Goal: Transaction & Acquisition: Book appointment/travel/reservation

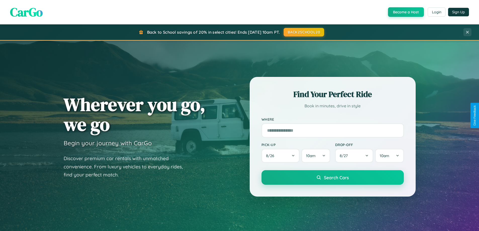
scroll to position [968, 0]
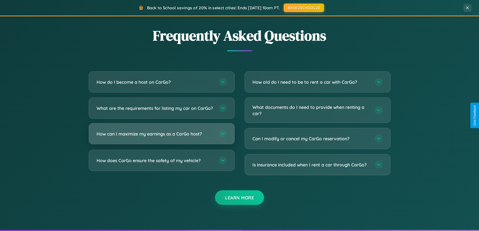
click at [162, 137] on h3 "How can I maximize my earnings as a CarGo host?" at bounding box center [155, 134] width 117 height 6
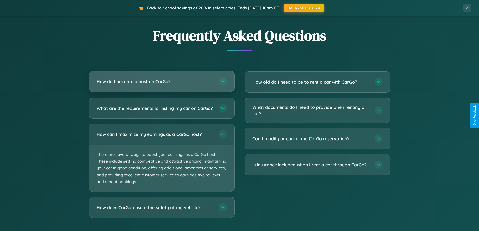
click at [162, 82] on h3 "How do I become a host on CarGo?" at bounding box center [155, 82] width 117 height 6
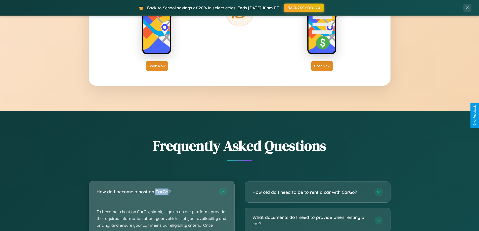
scroll to position [217, 0]
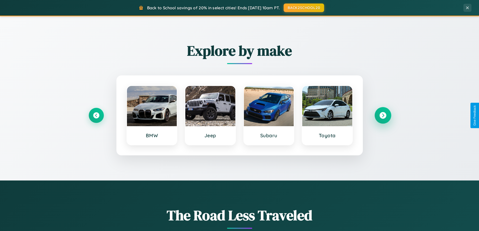
click at [383, 115] on icon at bounding box center [383, 115] width 7 height 7
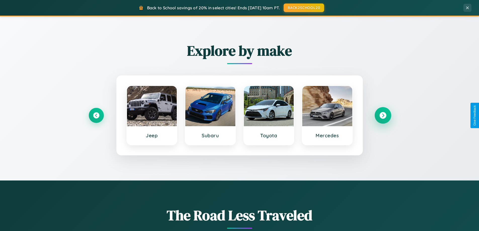
click at [383, 115] on icon at bounding box center [383, 115] width 7 height 7
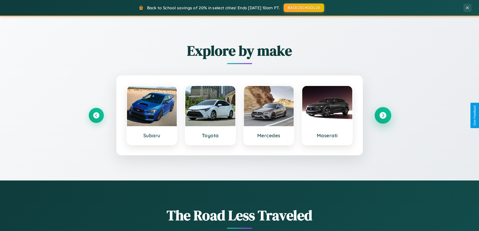
click at [383, 115] on icon at bounding box center [383, 115] width 7 height 7
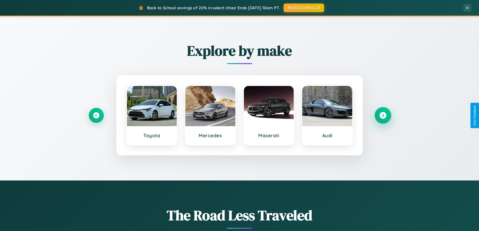
click at [383, 115] on icon at bounding box center [383, 115] width 7 height 7
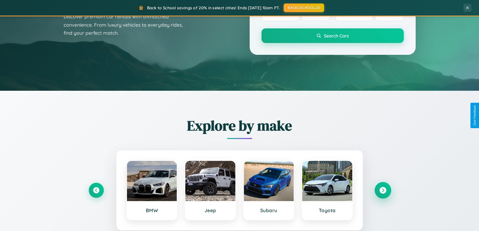
scroll to position [0, 0]
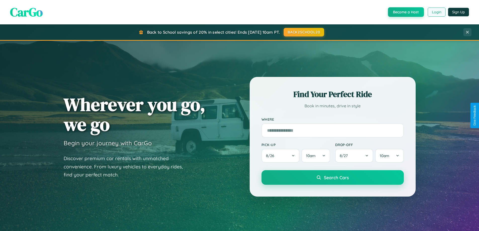
click at [437, 12] on button "Login" at bounding box center [437, 12] width 18 height 9
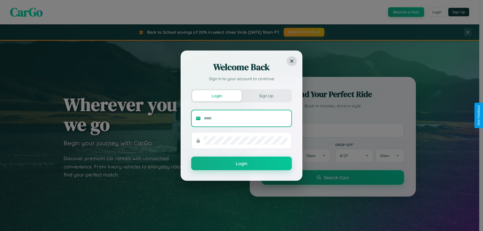
click at [246, 118] on input "text" at bounding box center [246, 118] width 84 height 8
type input "**********"
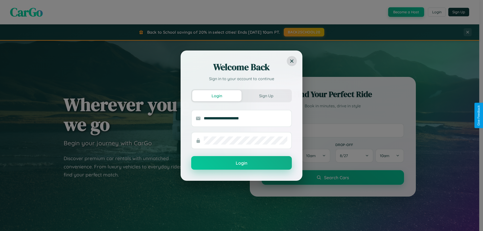
click at [242, 163] on button "Login" at bounding box center [241, 163] width 101 height 14
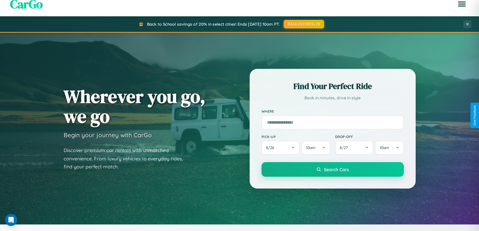
scroll to position [217, 0]
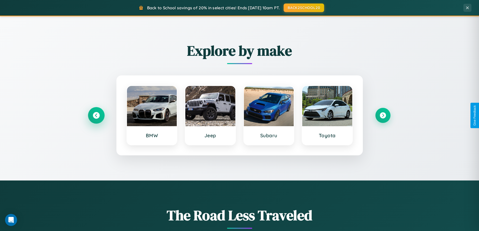
click at [96, 115] on icon at bounding box center [96, 115] width 7 height 7
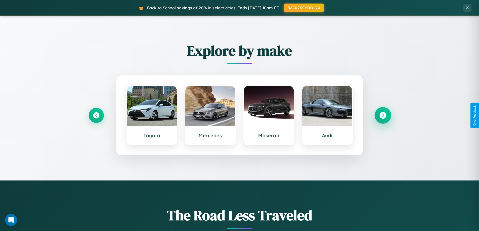
click at [383, 115] on icon at bounding box center [383, 115] width 7 height 7
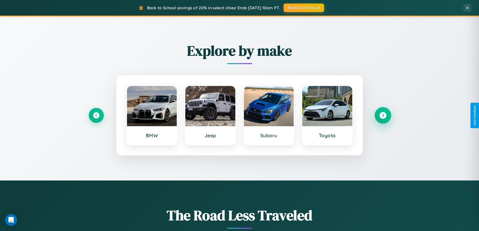
click at [383, 115] on icon at bounding box center [383, 115] width 7 height 7
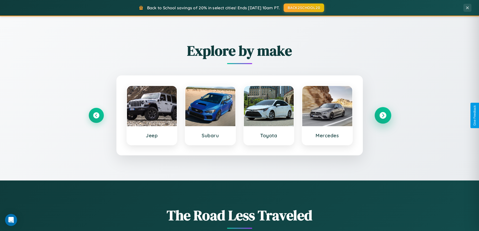
click at [383, 115] on icon at bounding box center [383, 115] width 7 height 7
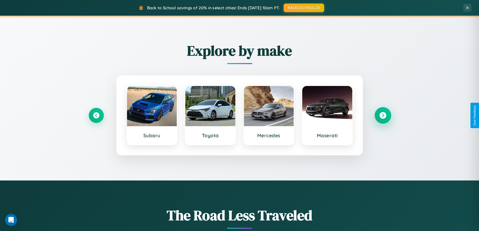
click at [383, 115] on icon at bounding box center [383, 115] width 7 height 7
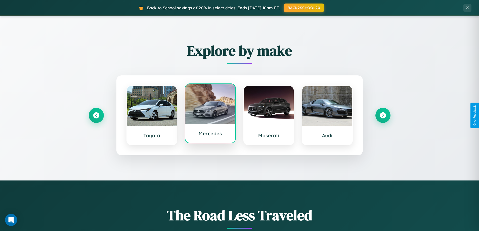
click at [210, 115] on div at bounding box center [210, 104] width 50 height 40
